Goal: Task Accomplishment & Management: Use online tool/utility

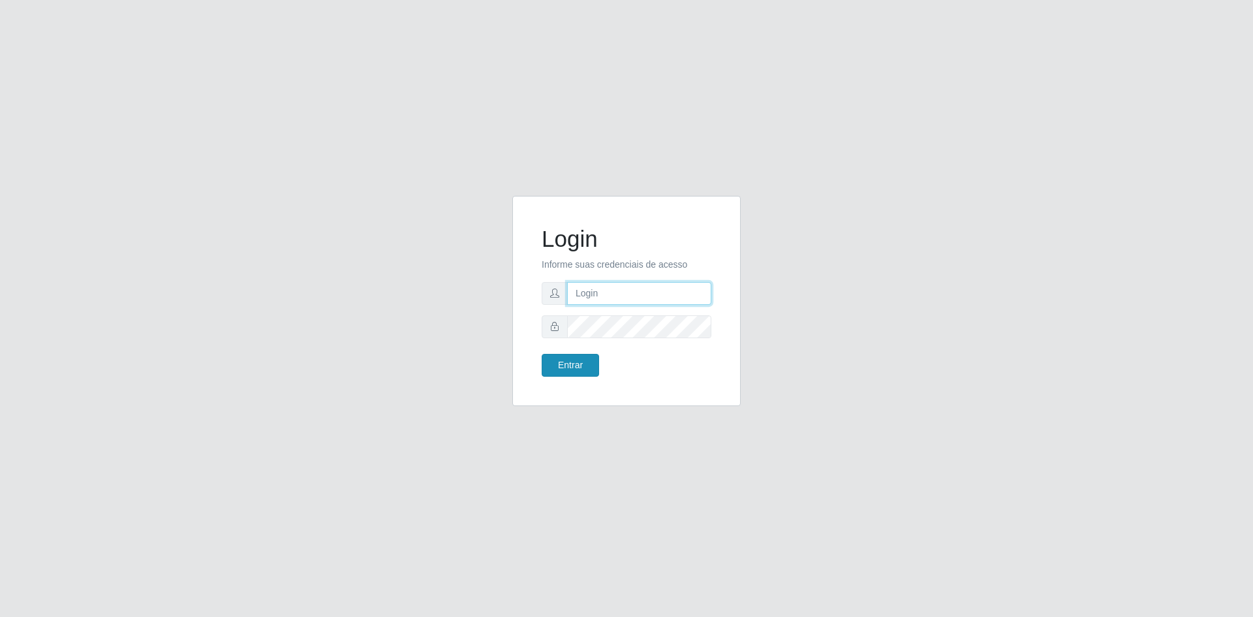
type input "[EMAIL_ADDRESS][DOMAIN_NAME]"
click at [584, 366] on button "Entrar" at bounding box center [570, 365] width 57 height 23
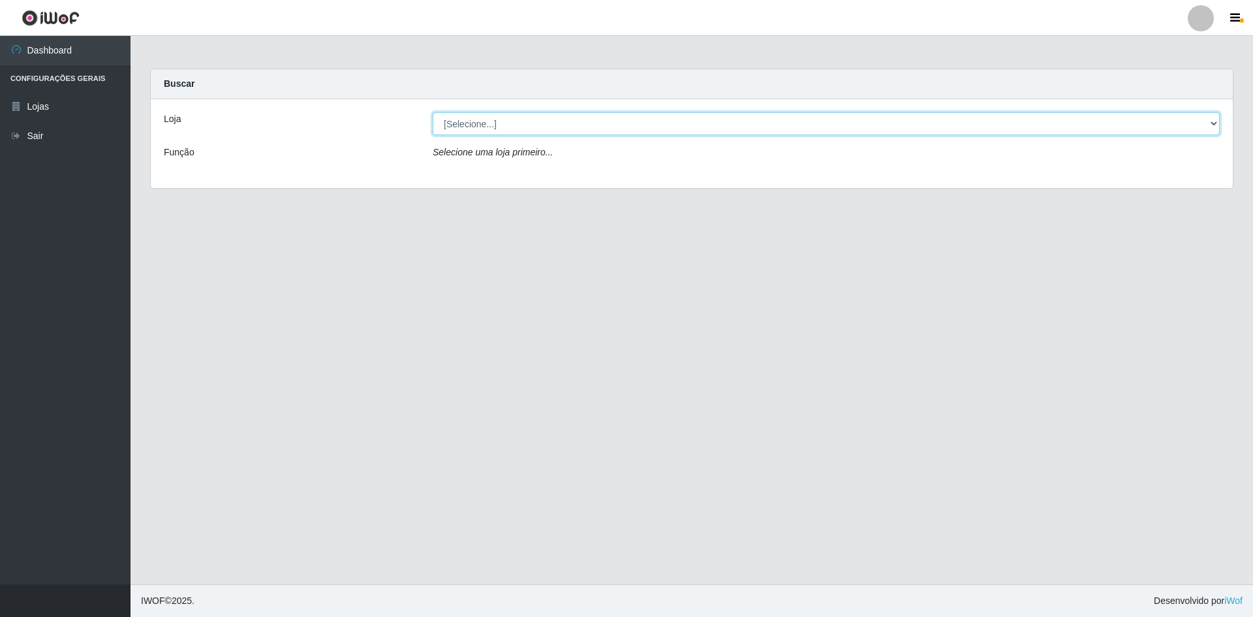
click at [585, 132] on select "[Selecione...] Hiper Queiroz - [GEOGRAPHIC_DATA] [GEOGRAPHIC_DATA] [GEOGRAPHIC_…" at bounding box center [826, 123] width 787 height 23
select select "517"
click at [433, 112] on select "[Selecione...] Hiper Queiroz - [GEOGRAPHIC_DATA] [GEOGRAPHIC_DATA] [GEOGRAPHIC_…" at bounding box center [826, 123] width 787 height 23
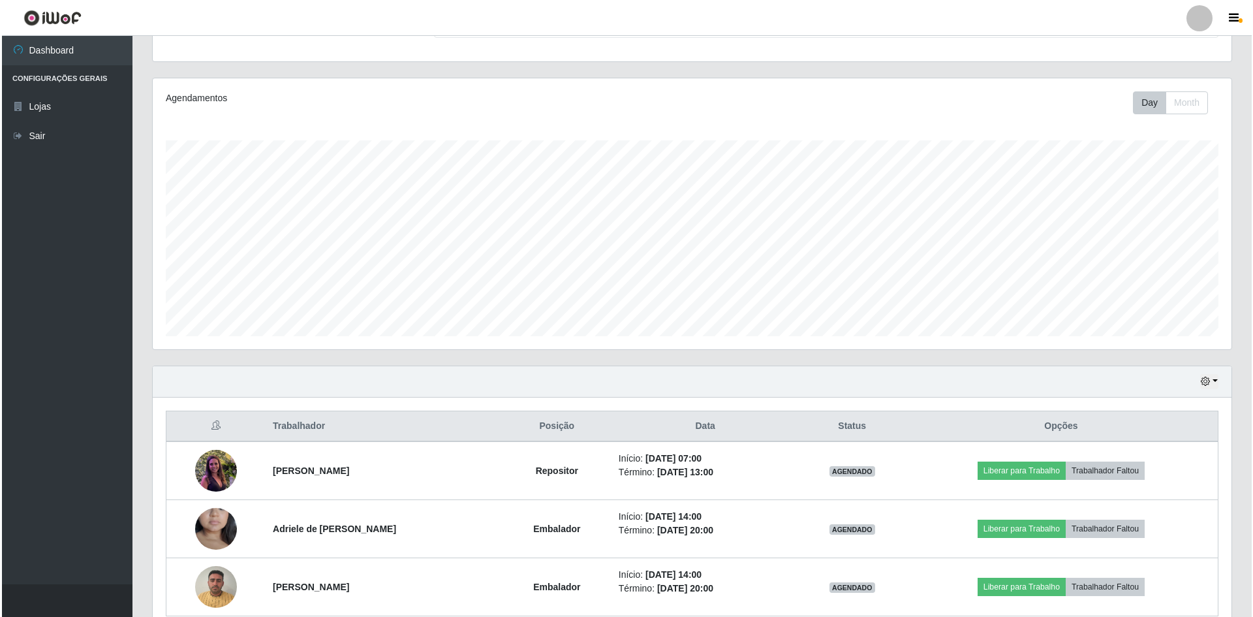
scroll to position [192, 0]
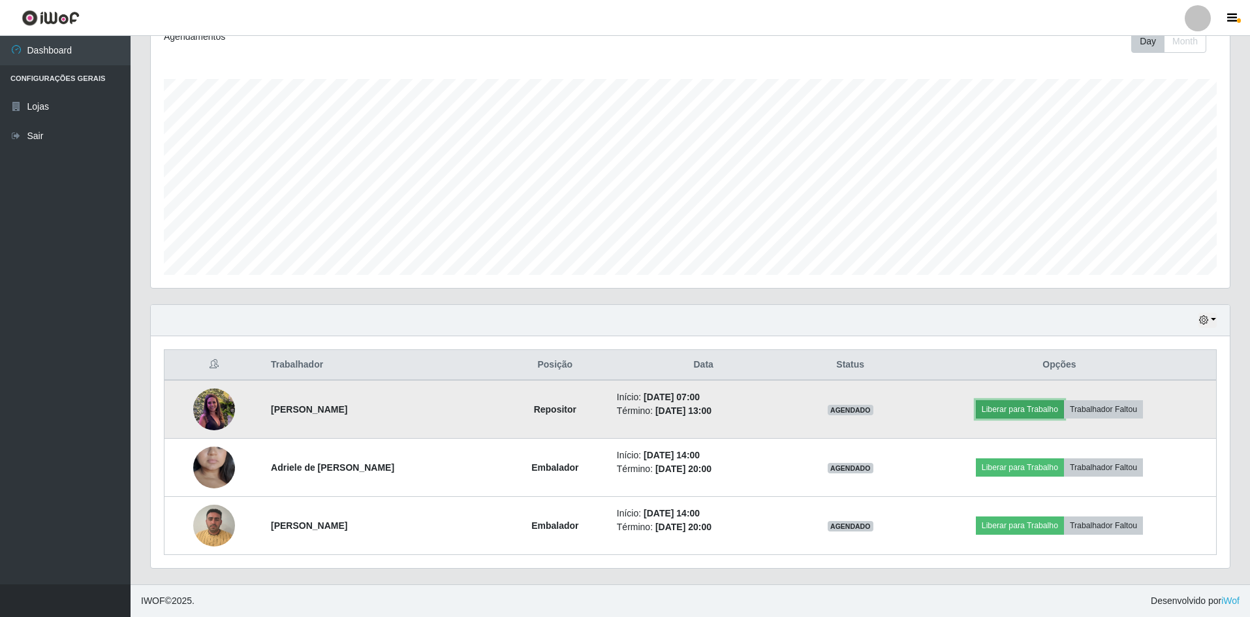
click at [1004, 411] on button "Liberar para Trabalho" at bounding box center [1020, 409] width 88 height 18
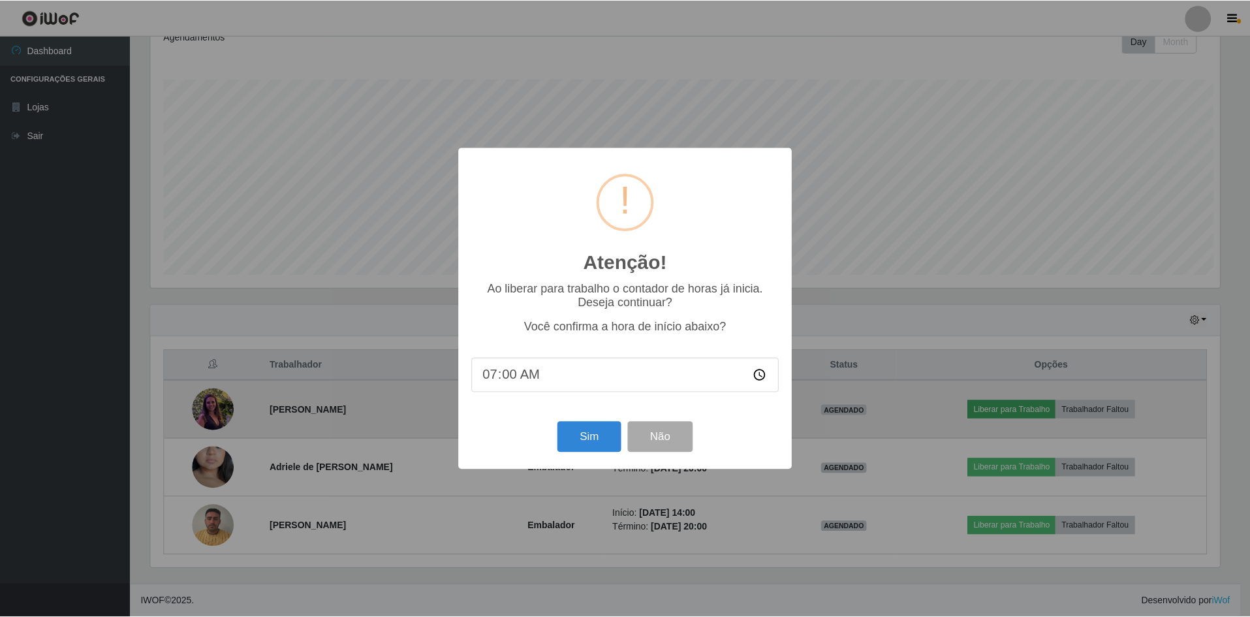
scroll to position [271, 1072]
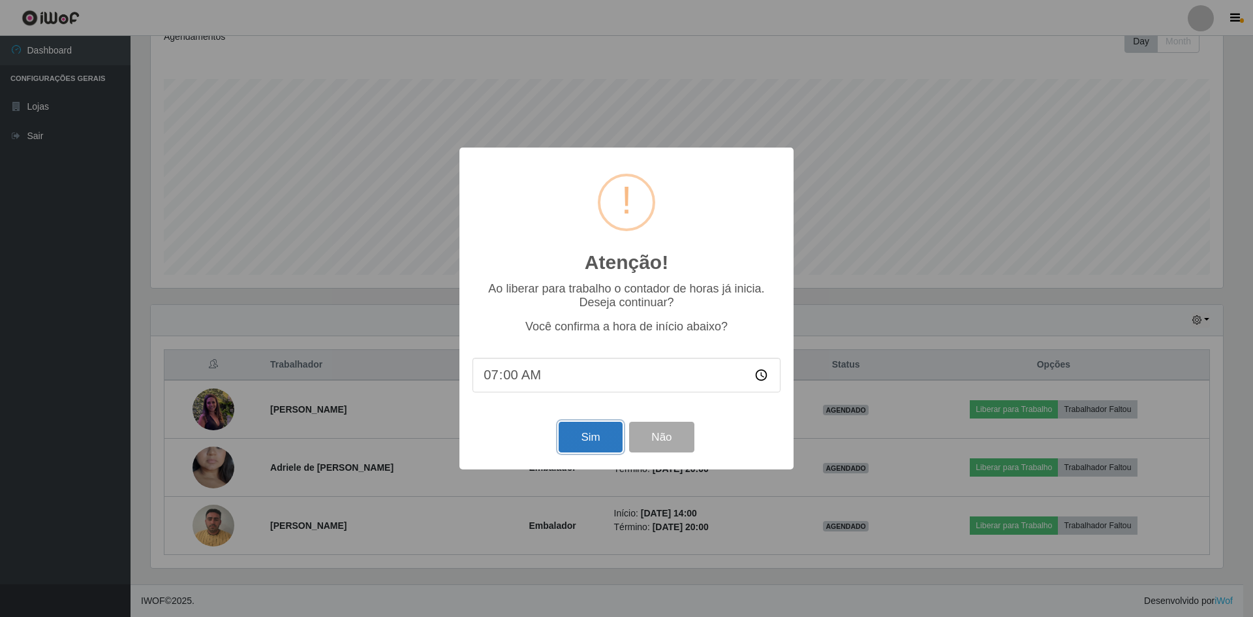
click at [578, 451] on button "Sim" at bounding box center [590, 437] width 63 height 31
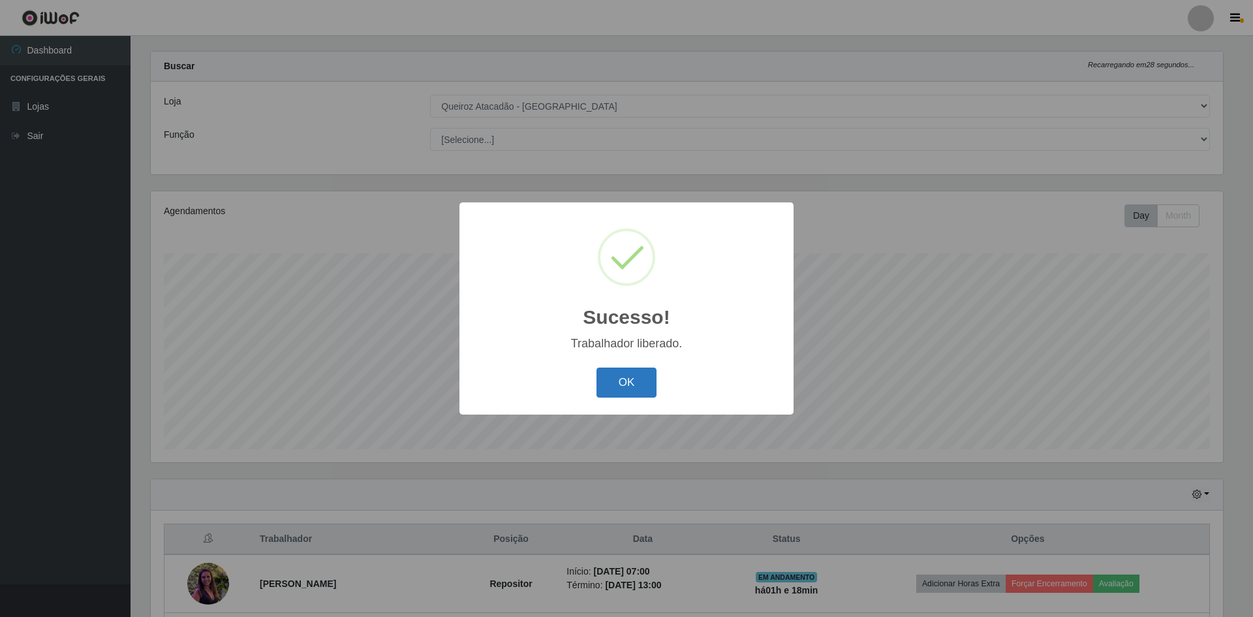
click at [652, 379] on button "OK" at bounding box center [627, 382] width 61 height 31
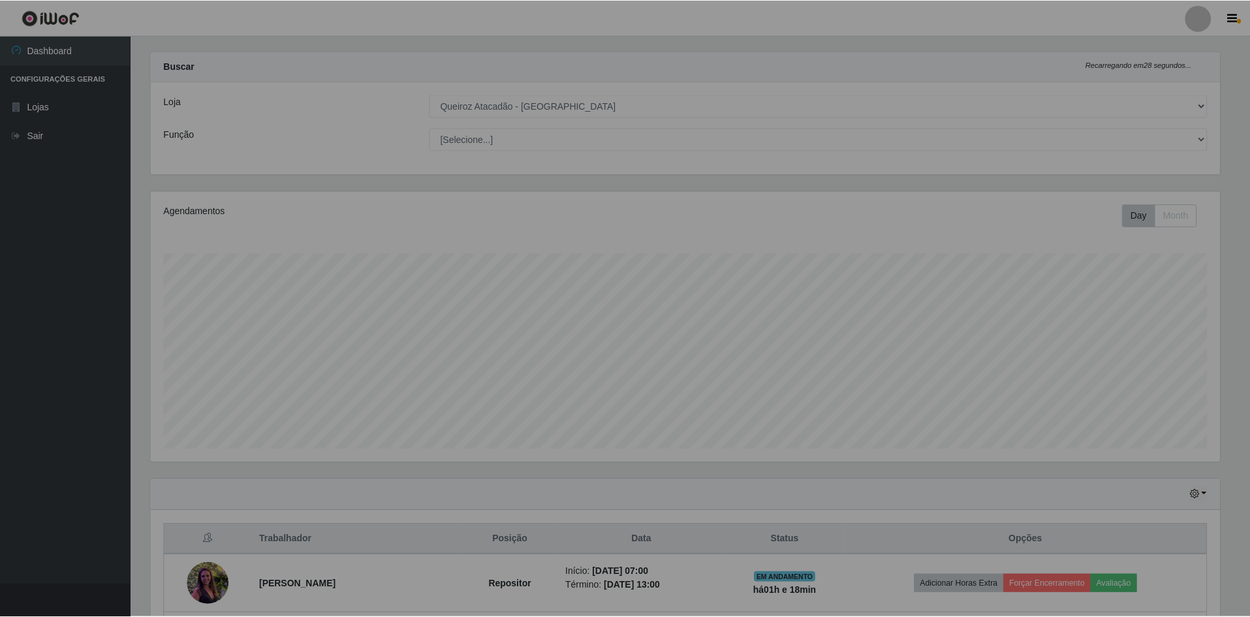
scroll to position [271, 1079]
